Goal: Navigation & Orientation: Find specific page/section

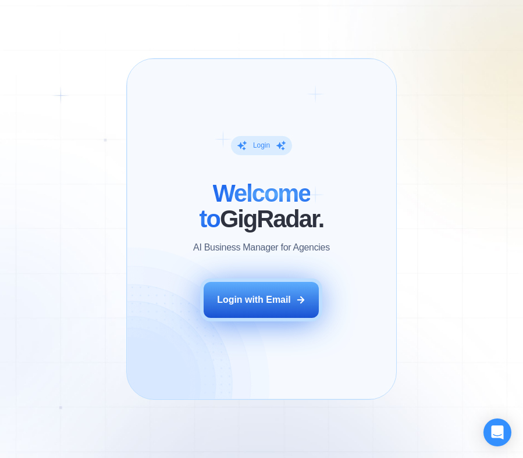
click at [250, 299] on div "Login with Email" at bounding box center [254, 300] width 74 height 13
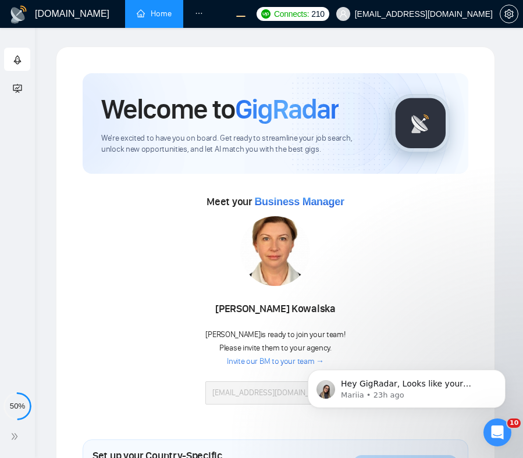
click at [468, 242] on div "Meet your Business Manager [PERSON_NAME] [PERSON_NAME] is ready to join your te…" at bounding box center [276, 305] width 386 height 224
click at [509, 17] on icon "setting" at bounding box center [508, 13] width 9 height 9
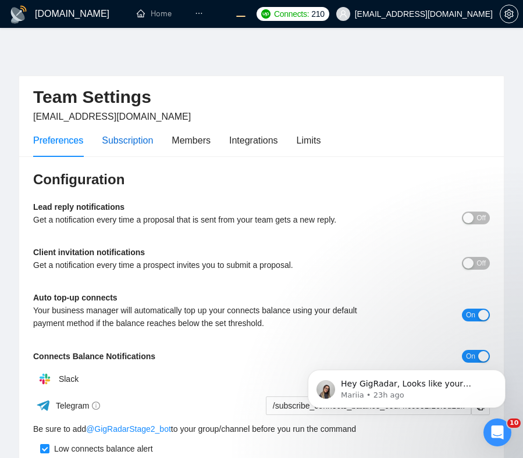
click at [130, 143] on div "Subscription" at bounding box center [127, 140] width 51 height 15
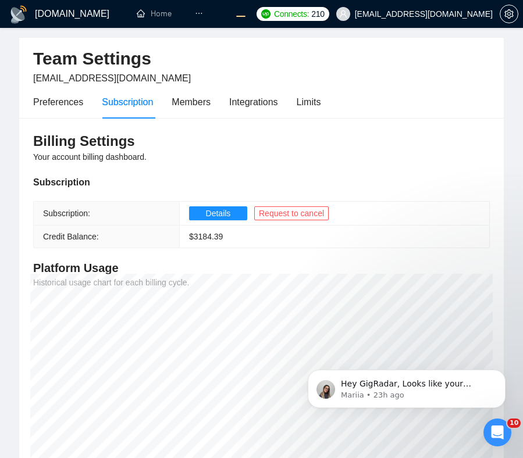
scroll to position [49, 0]
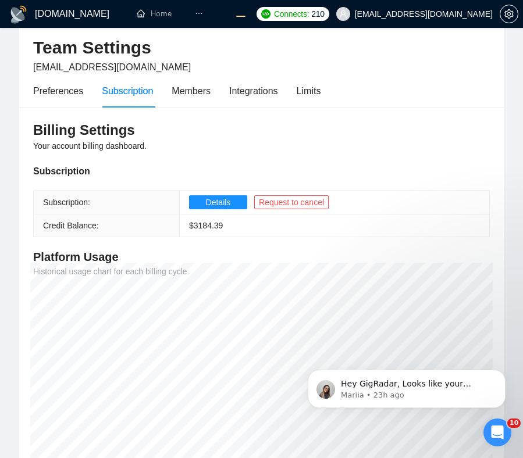
click at [300, 93] on div "Preferences Subscription Members Integrations Limits" at bounding box center [176, 90] width 287 height 33
click at [321, 93] on div "Limits" at bounding box center [309, 91] width 24 height 15
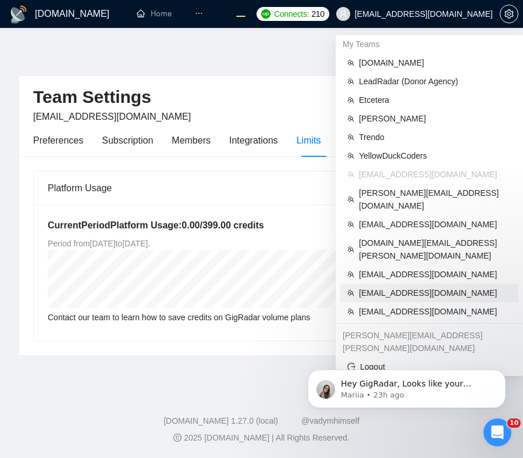
click at [392, 287] on span "[EMAIL_ADDRESS][DOMAIN_NAME]" at bounding box center [435, 293] width 152 height 13
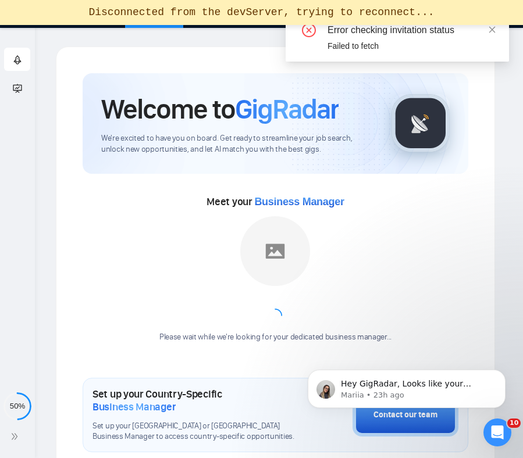
click at [450, 205] on div "Meet your Business Manager Please wait while we're looking for your dedicated b…" at bounding box center [276, 274] width 386 height 162
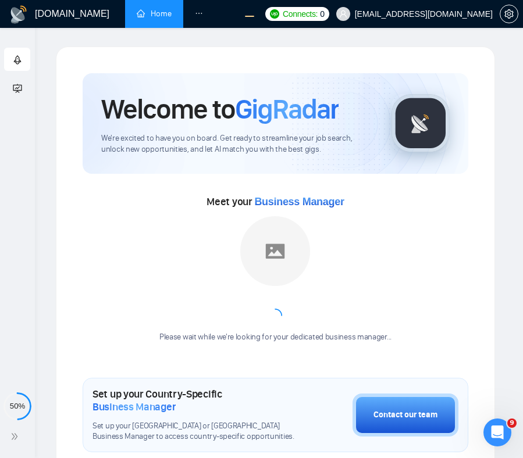
click at [461, 86] on div "Welcome to GigRadar We're excited to have you on board. Get ready to streamline…" at bounding box center [276, 123] width 386 height 101
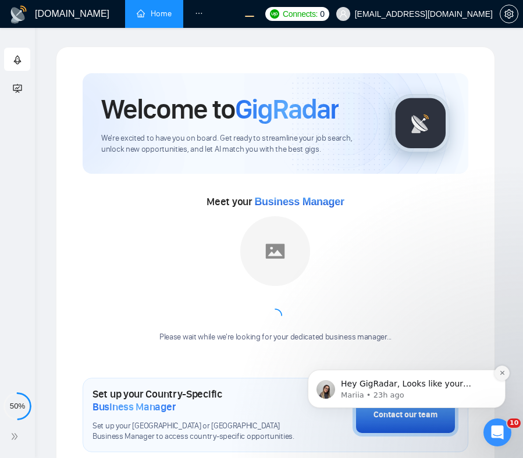
click at [501, 372] on icon "Dismiss notification" at bounding box center [502, 373] width 4 height 4
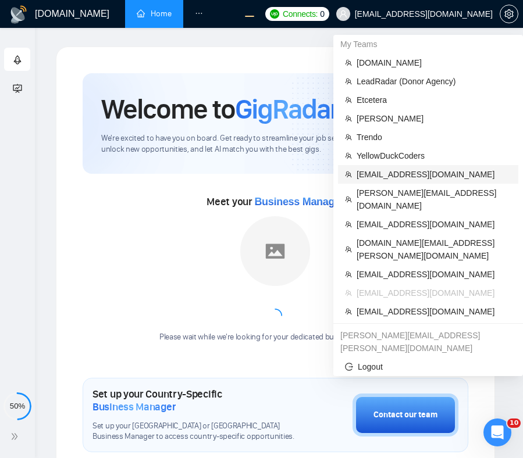
click at [375, 176] on span "workwiseupworkgency@gmail.com" at bounding box center [434, 174] width 155 height 13
